Goal: Information Seeking & Learning: Learn about a topic

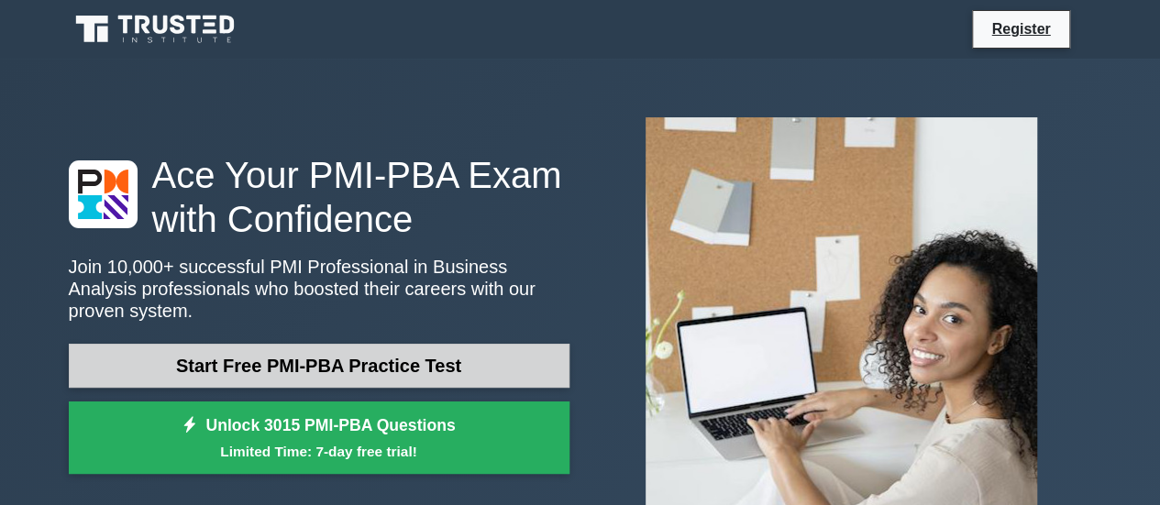
click at [396, 359] on link "Start Free PMI-PBA Practice Test" at bounding box center [319, 366] width 501 height 44
